Goal: Task Accomplishment & Management: Use online tool/utility

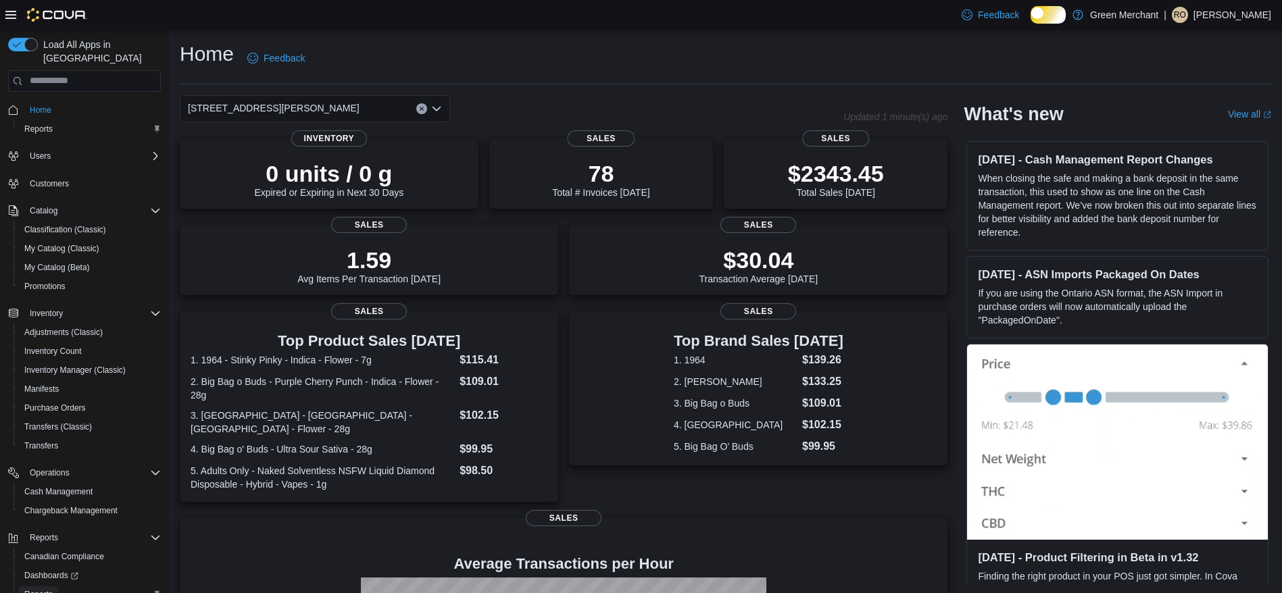
click at [47, 589] on span "Reports" at bounding box center [38, 594] width 28 height 11
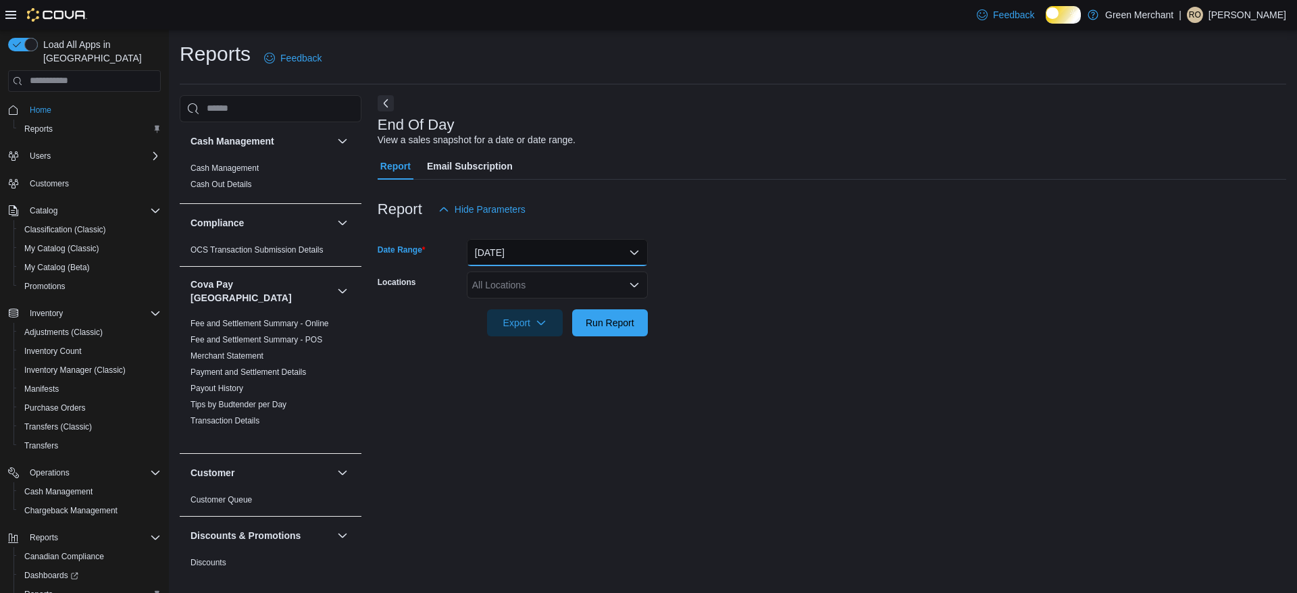
click at [489, 264] on button "[DATE]" at bounding box center [557, 252] width 181 height 27
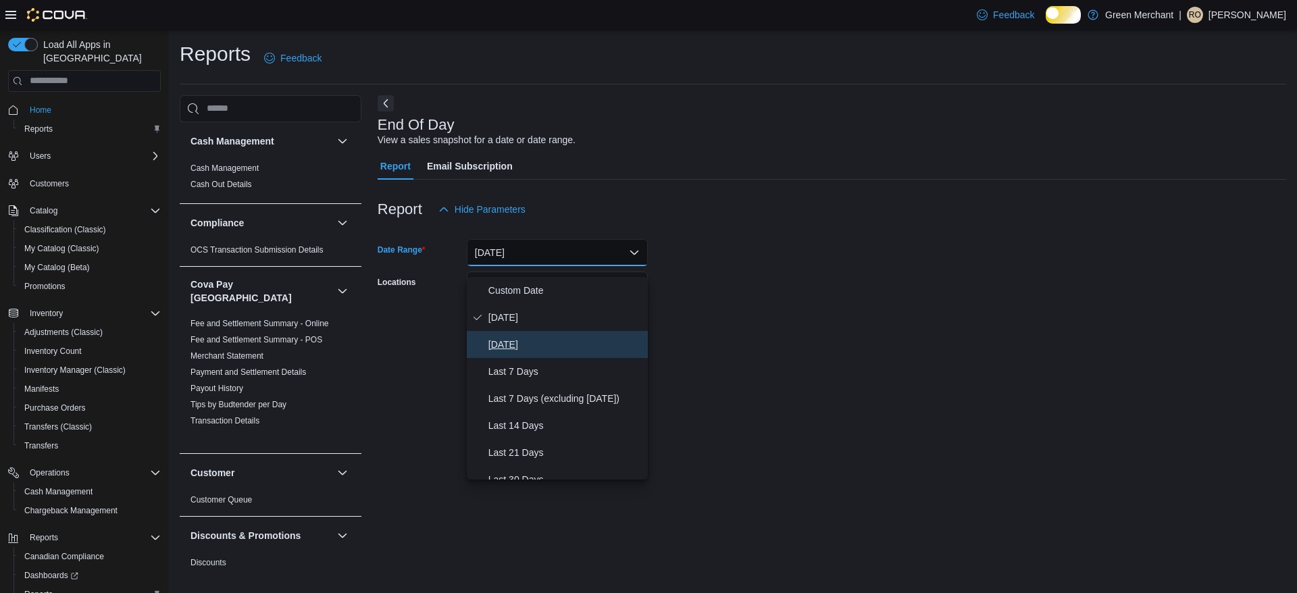
click at [493, 345] on span "[DATE]" at bounding box center [565, 344] width 154 height 16
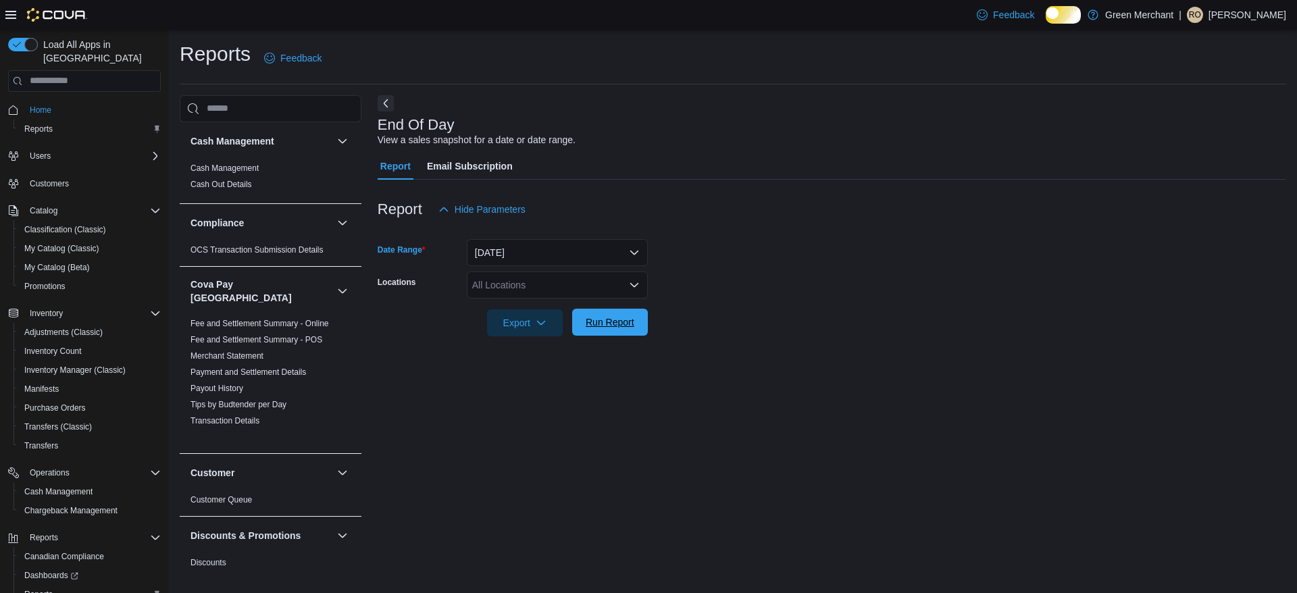
click at [616, 336] on span "Run Report" at bounding box center [609, 322] width 59 height 27
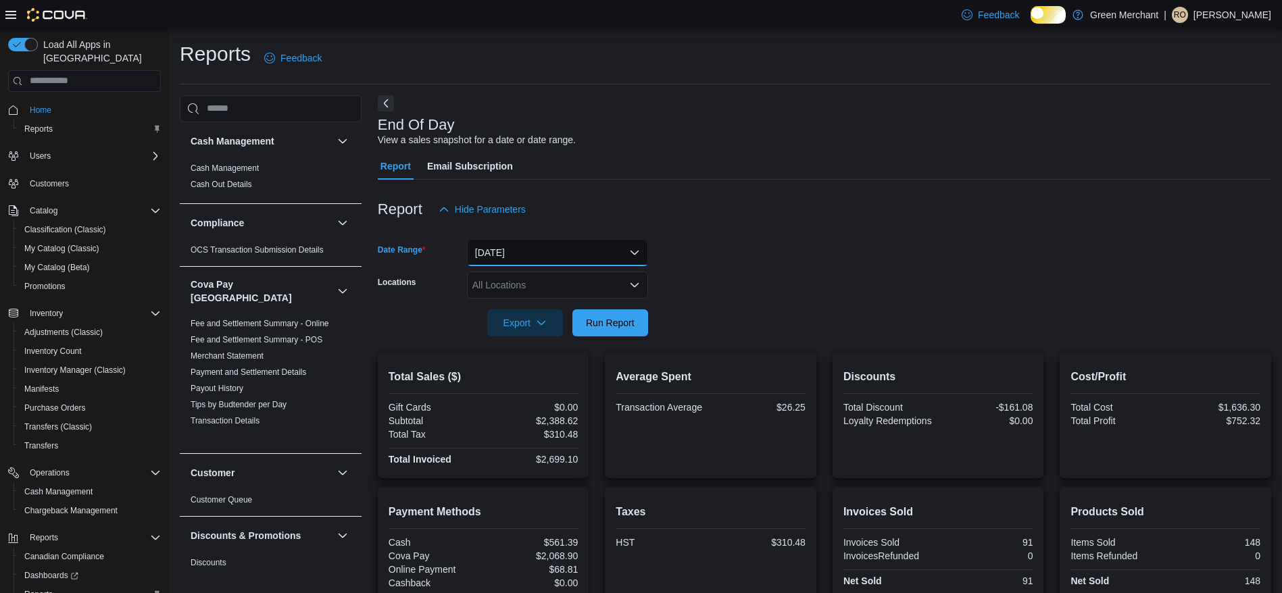
click at [519, 266] on button "[DATE]" at bounding box center [557, 252] width 181 height 27
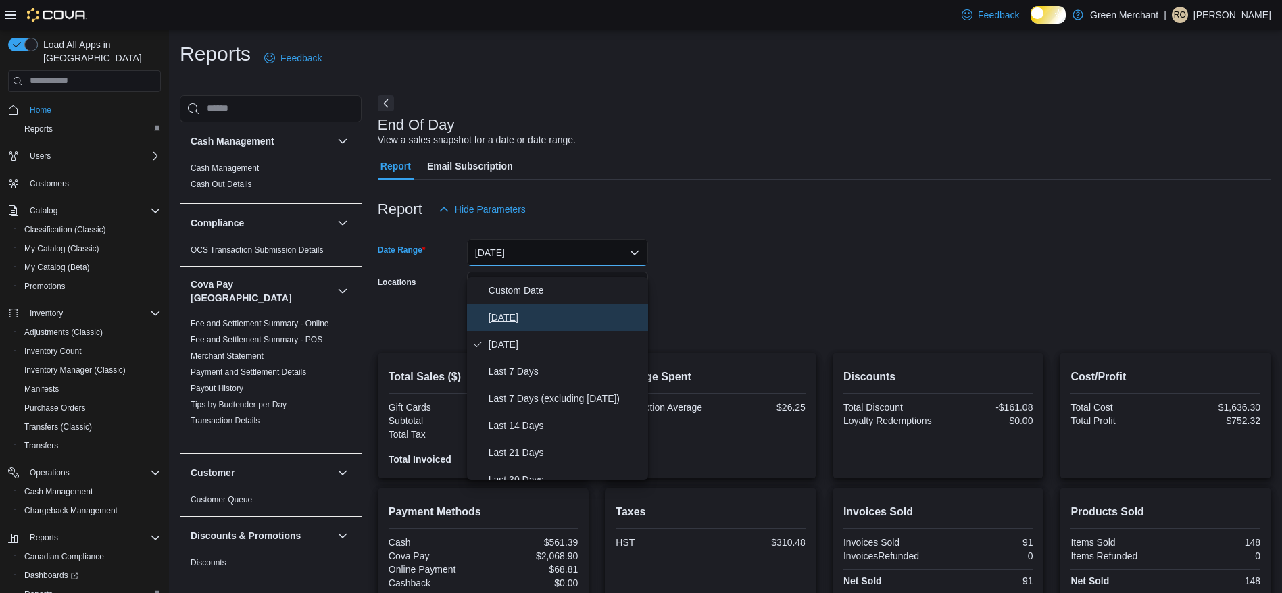
click at [532, 324] on span "[DATE]" at bounding box center [565, 317] width 154 height 16
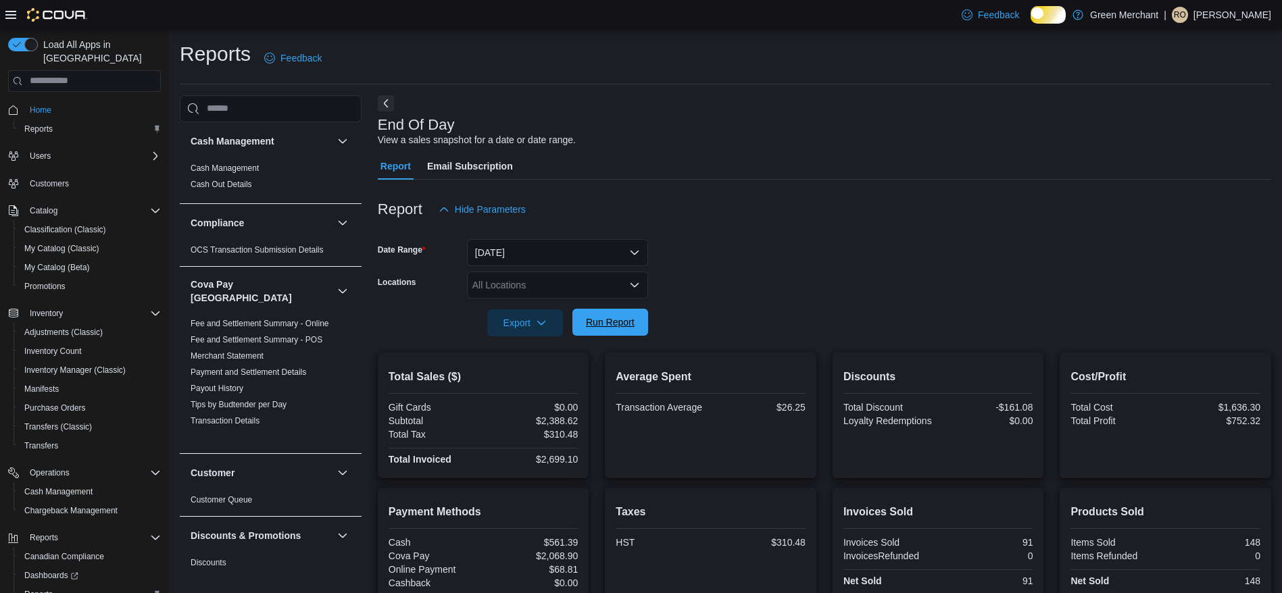
click at [607, 329] on span "Run Report" at bounding box center [610, 323] width 49 height 14
